Goal: Find specific page/section: Find specific page/section

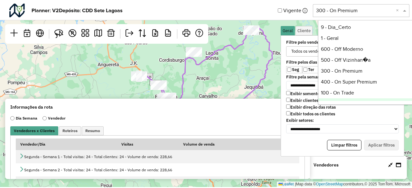
scroll to position [55, 0]
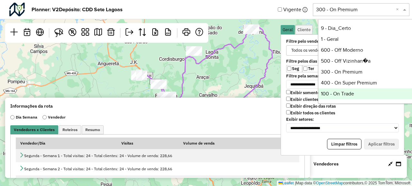
click at [352, 92] on div "100 - On Trade" at bounding box center [366, 94] width 96 height 11
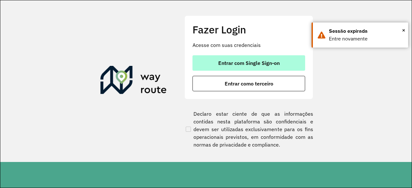
click at [293, 60] on button "Entrar com Single Sign-on" at bounding box center [249, 62] width 113 height 15
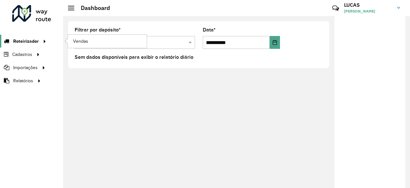
click at [39, 38] on div at bounding box center [44, 41] width 10 height 7
click at [76, 38] on span "Vendas" at bounding box center [81, 41] width 16 height 7
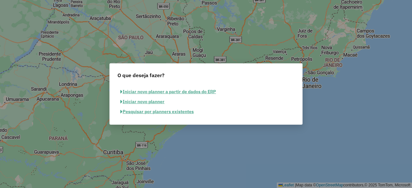
click at [166, 110] on button "Pesquisar por planners existentes" at bounding box center [157, 112] width 79 height 10
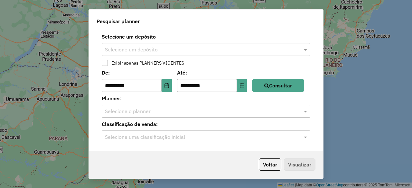
click at [153, 53] on input "text" at bounding box center [199, 50] width 189 height 8
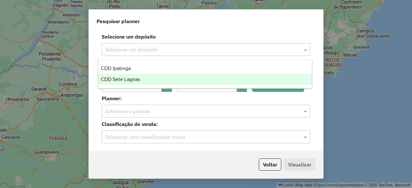
click at [157, 75] on div "CDD Sete Lagoas" at bounding box center [204, 79] width 213 height 11
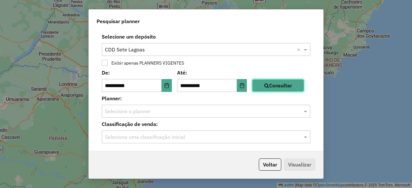
click at [289, 89] on button "Consultar" at bounding box center [278, 85] width 52 height 13
click at [154, 112] on input "text" at bounding box center [199, 112] width 189 height 8
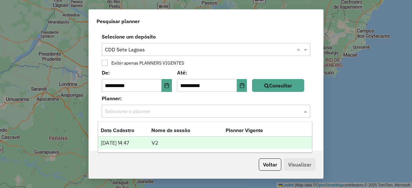
click at [156, 140] on td "V2" at bounding box center [188, 143] width 74 height 8
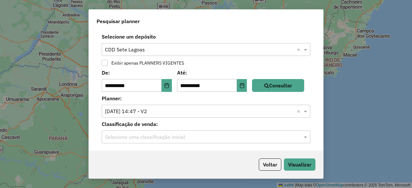
click at [152, 134] on input "text" at bounding box center [199, 138] width 189 height 8
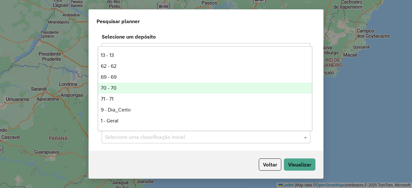
scroll to position [87, 0]
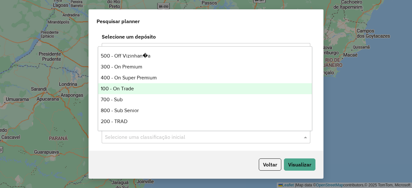
click at [147, 88] on div "100 - On Trade" at bounding box center [204, 88] width 213 height 11
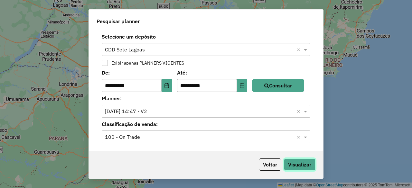
click at [301, 165] on button "Visualizar" at bounding box center [300, 165] width 32 height 12
